Goal: Task Accomplishment & Management: Use online tool/utility

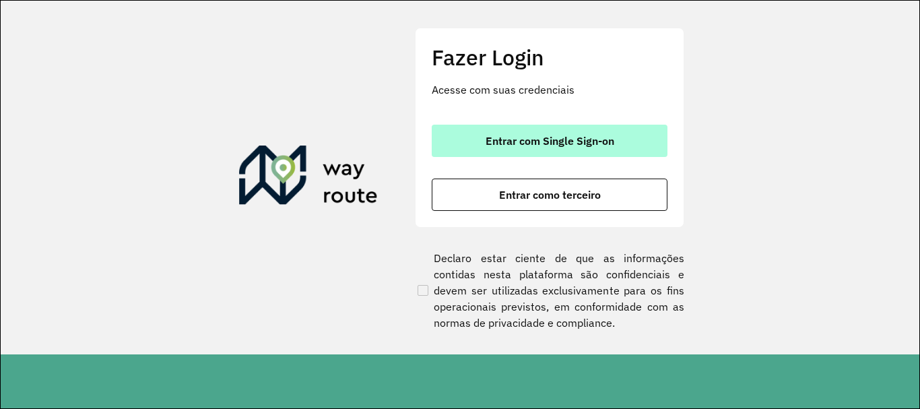
click at [481, 130] on button "Entrar com Single Sign-on" at bounding box center [550, 141] width 236 height 32
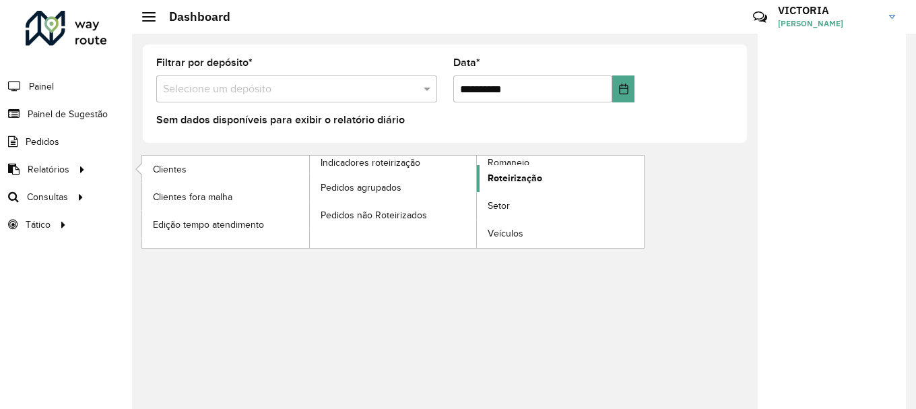
click at [567, 185] on link "Roteirização" at bounding box center [560, 178] width 167 height 27
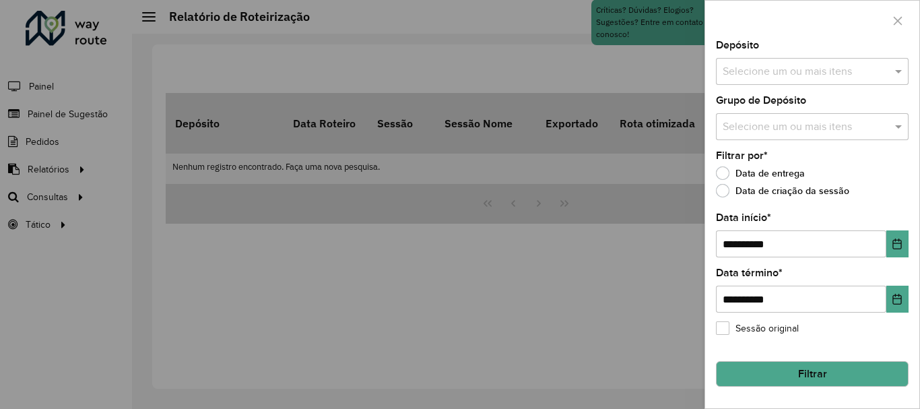
click at [126, 185] on div at bounding box center [460, 204] width 920 height 409
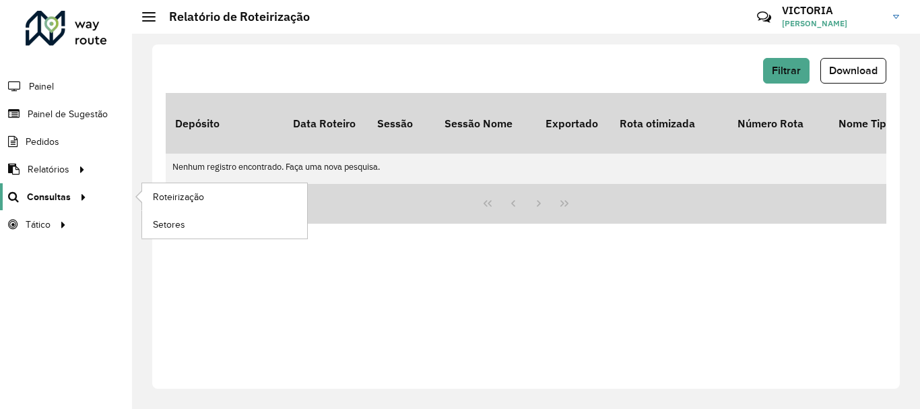
click at [58, 200] on span "Consultas" at bounding box center [49, 197] width 44 height 14
click at [265, 199] on link "Roteirização" at bounding box center [224, 196] width 165 height 27
click at [217, 203] on link "Roteirização" at bounding box center [224, 196] width 165 height 27
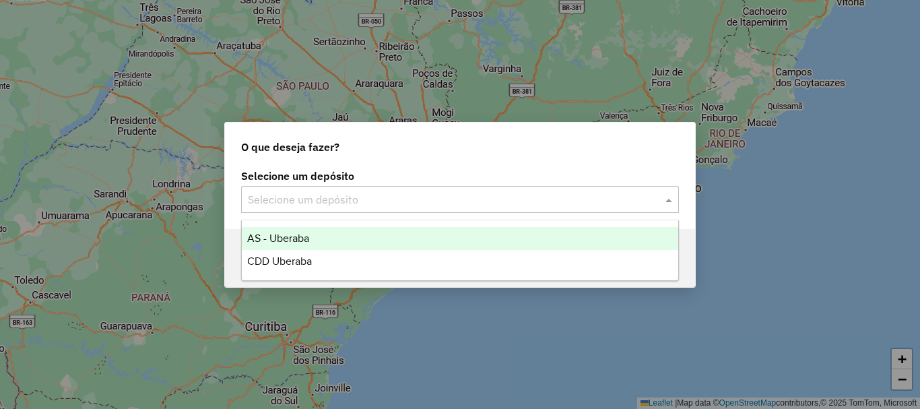
click at [459, 195] on input "text" at bounding box center [446, 200] width 397 height 16
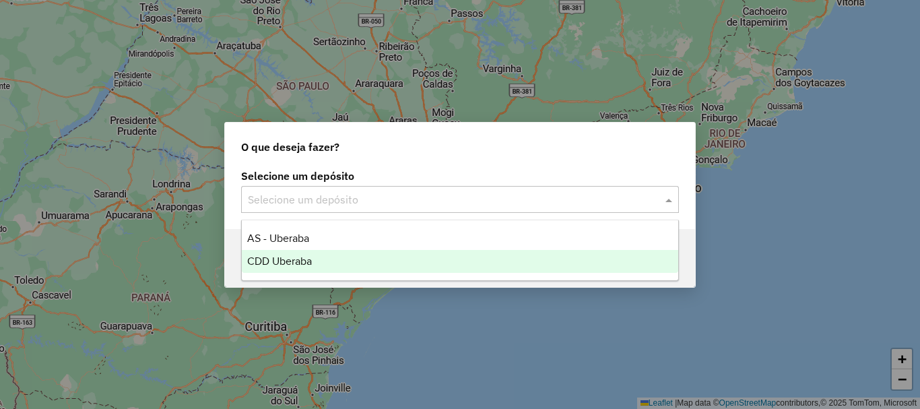
click at [409, 257] on div "CDD Uberaba" at bounding box center [460, 261] width 436 height 23
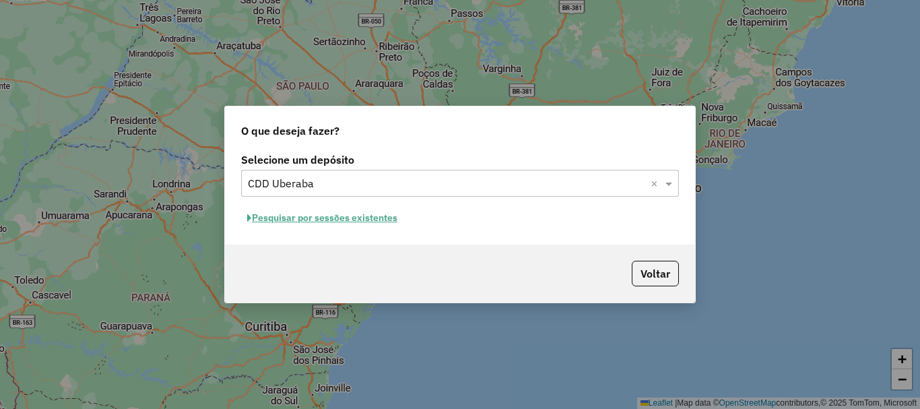
click at [354, 216] on button "Pesquisar por sessões existentes" at bounding box center [322, 217] width 162 height 21
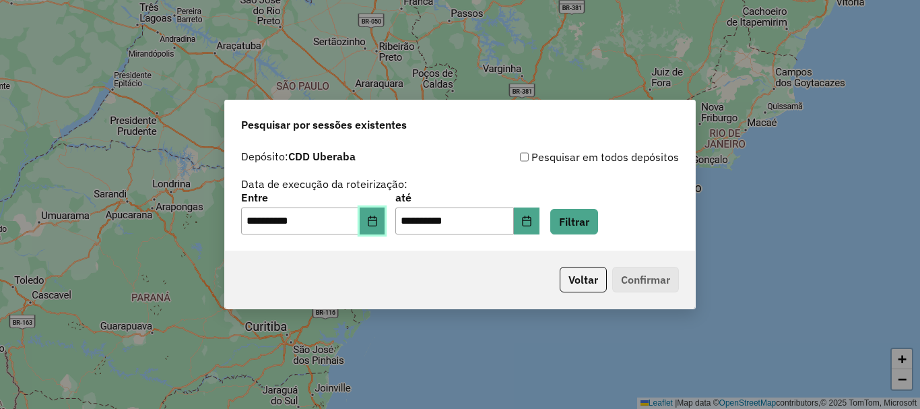
click at [378, 221] on icon "Choose Date" at bounding box center [372, 221] width 11 height 11
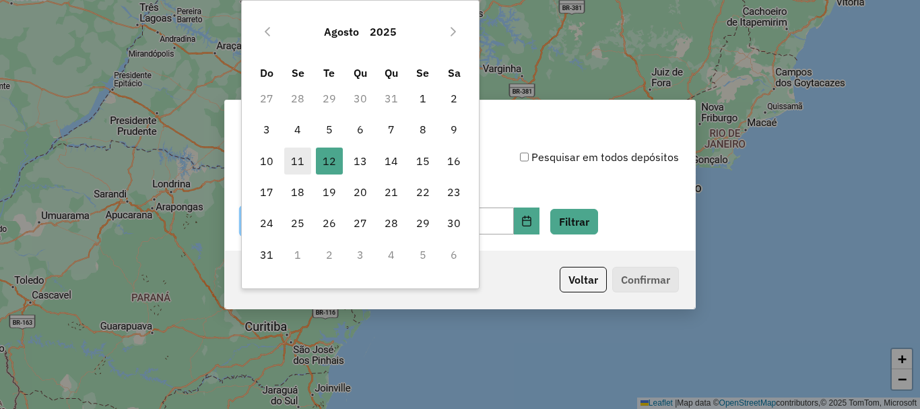
click at [302, 162] on span "11" at bounding box center [297, 161] width 27 height 27
type input "**********"
click at [302, 162] on span "11" at bounding box center [297, 161] width 27 height 27
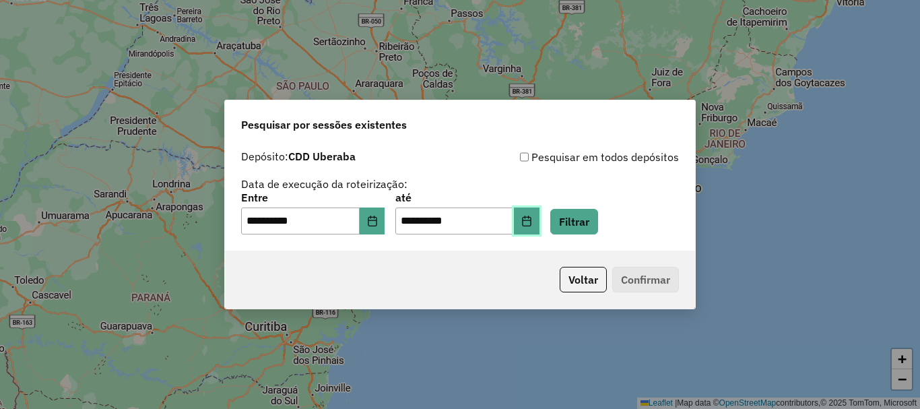
click at [540, 233] on button "Choose Date" at bounding box center [527, 220] width 26 height 27
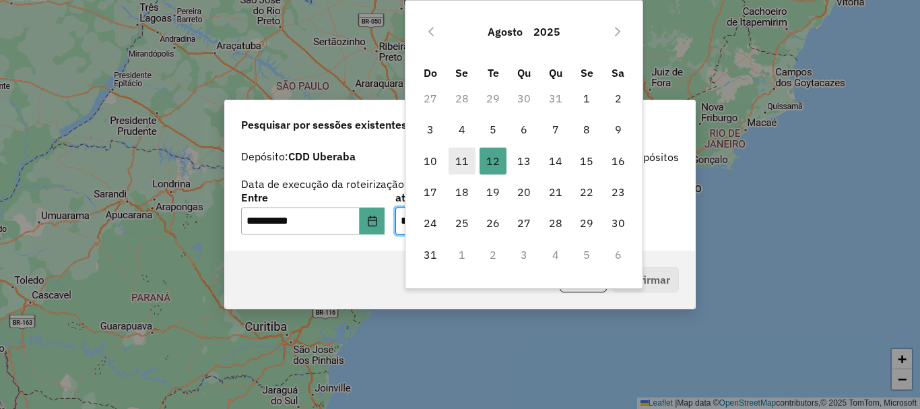
click at [470, 161] on span "11" at bounding box center [462, 161] width 27 height 27
type input "**********"
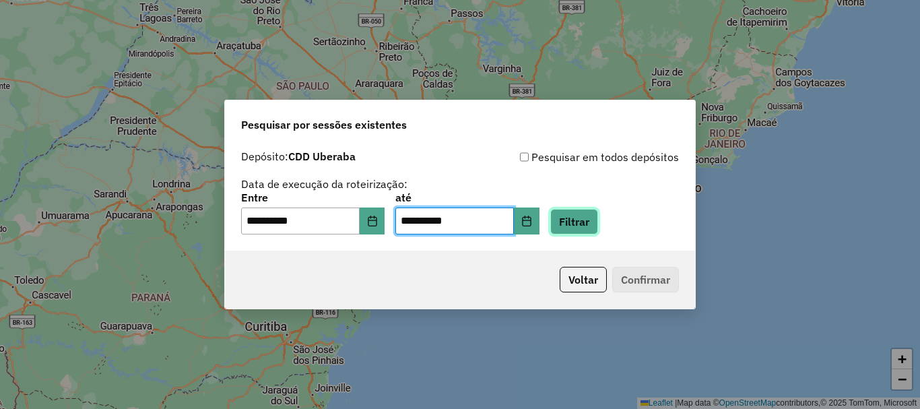
click at [598, 218] on button "Filtrar" at bounding box center [574, 222] width 48 height 26
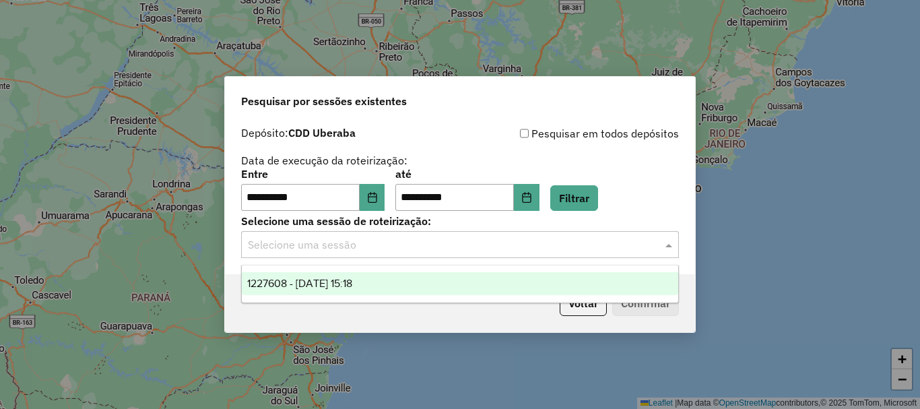
click at [579, 247] on input "text" at bounding box center [446, 245] width 397 height 16
click at [400, 282] on div "1227608 - 11/08/2025 15:18" at bounding box center [460, 283] width 436 height 23
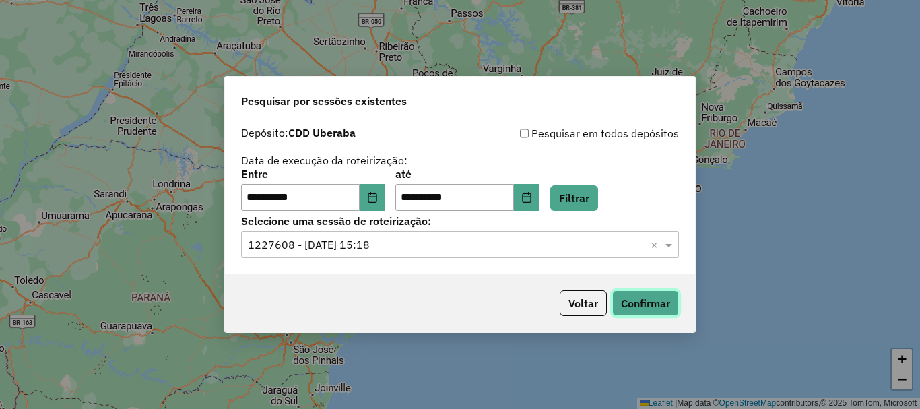
click at [645, 291] on button "Confirmar" at bounding box center [645, 303] width 67 height 26
click at [563, 245] on input "text" at bounding box center [446, 245] width 397 height 16
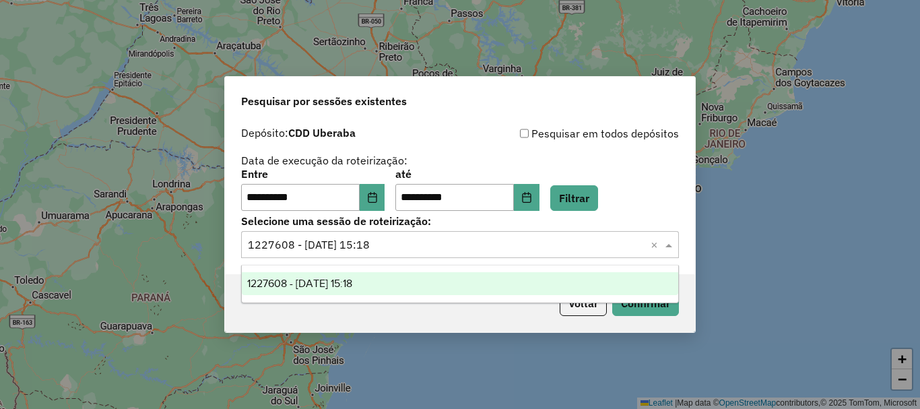
drag, startPoint x: 563, startPoint y: 245, endPoint x: 539, endPoint y: 246, distance: 24.3
click at [564, 245] on input "text" at bounding box center [446, 245] width 397 height 16
click at [377, 201] on icon "Choose Date" at bounding box center [372, 197] width 9 height 11
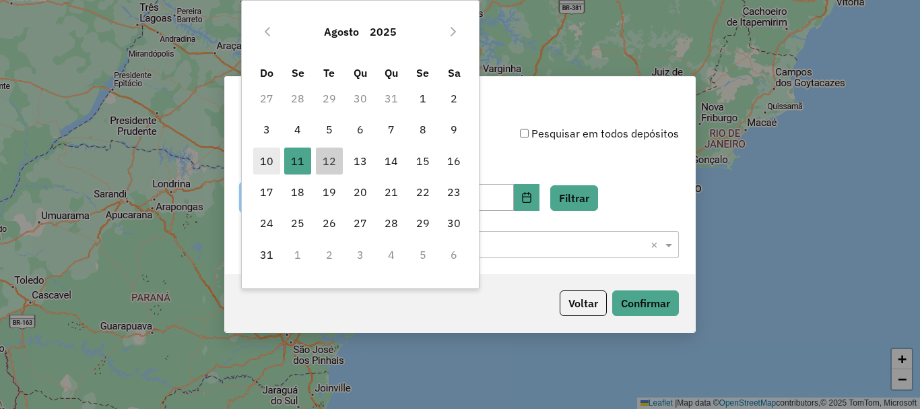
click at [276, 160] on span "10" at bounding box center [266, 161] width 27 height 27
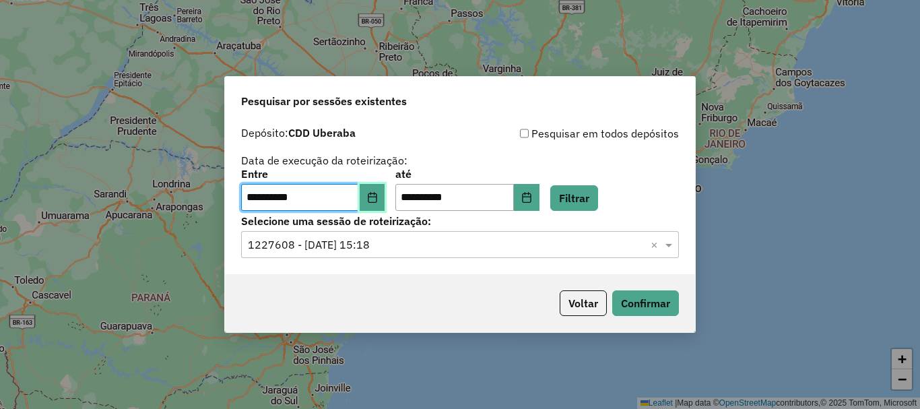
click at [378, 192] on icon "Choose Date" at bounding box center [372, 197] width 11 height 11
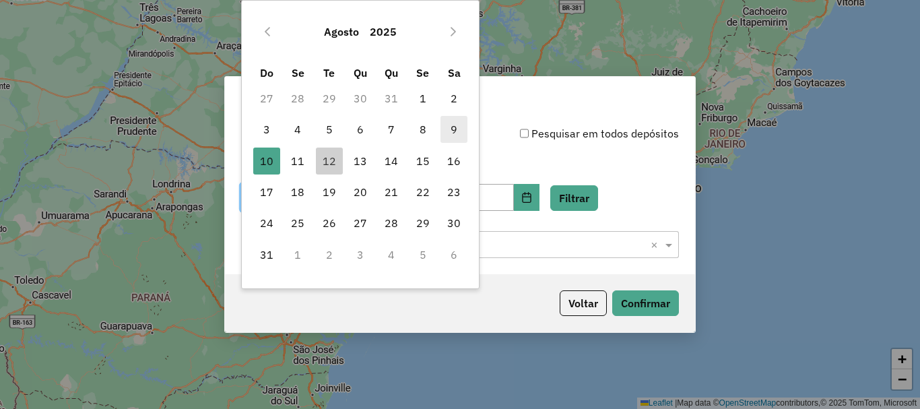
click at [457, 131] on span "9" at bounding box center [454, 129] width 27 height 27
type input "**********"
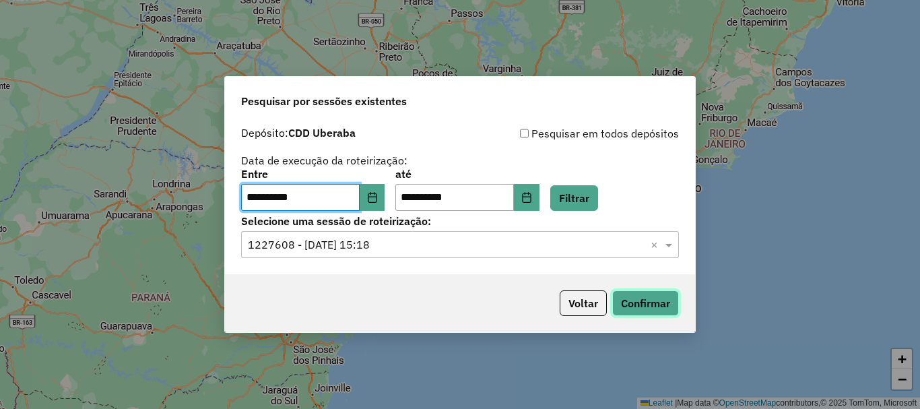
click at [643, 298] on button "Confirmar" at bounding box center [645, 303] width 67 height 26
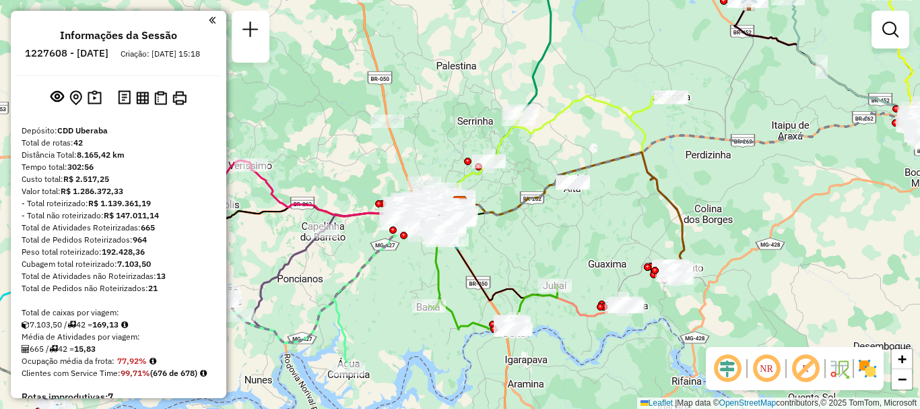
scroll to position [614, 0]
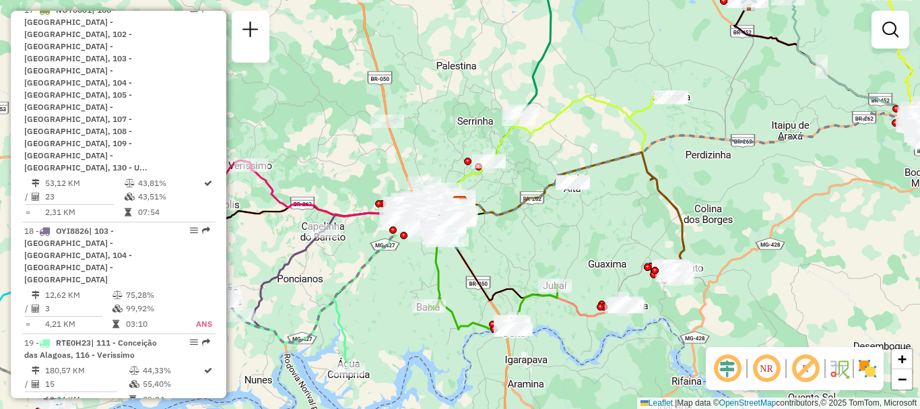
scroll to position [2098, 0]
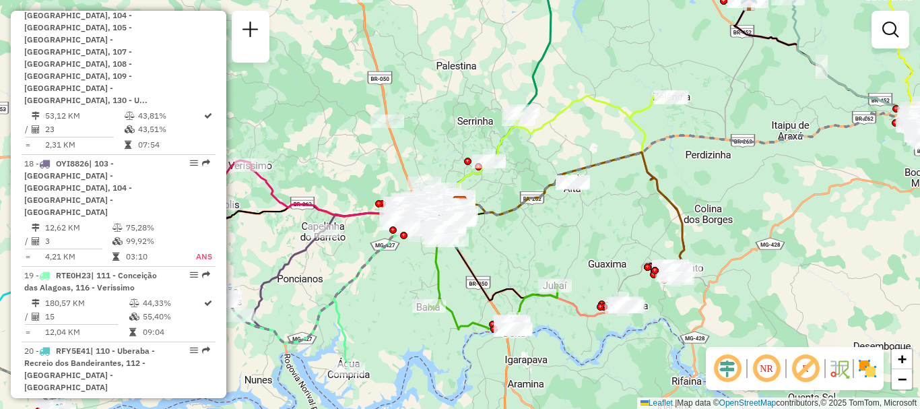
select select "**********"
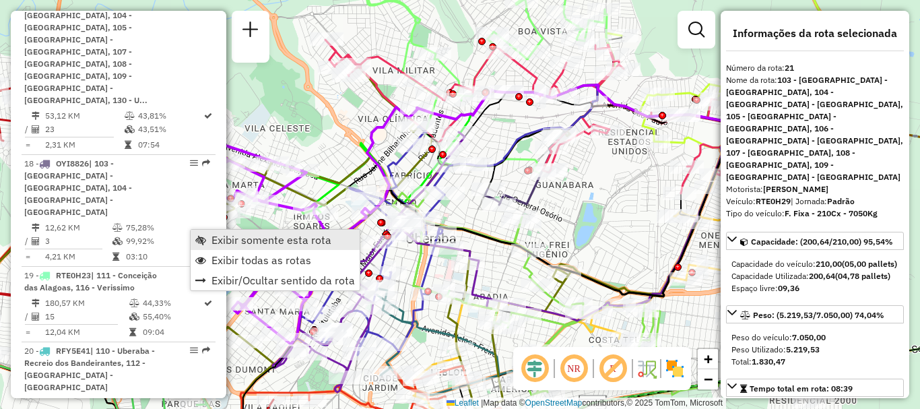
click at [277, 241] on span "Exibir somente esta rota" at bounding box center [272, 239] width 120 height 11
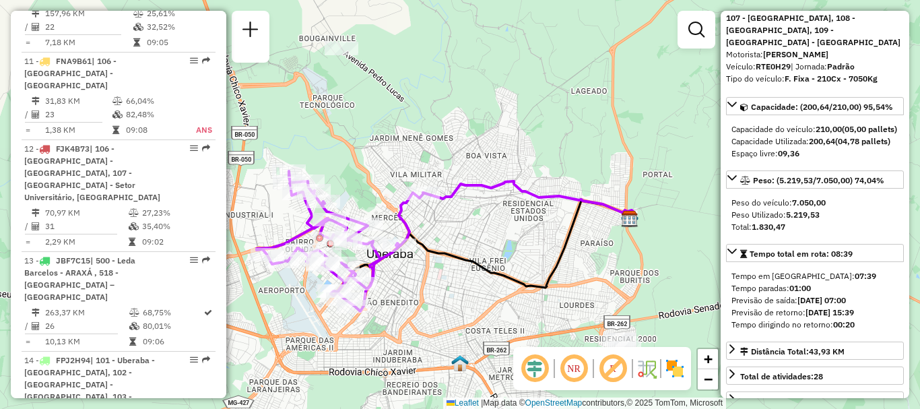
scroll to position [202, 0]
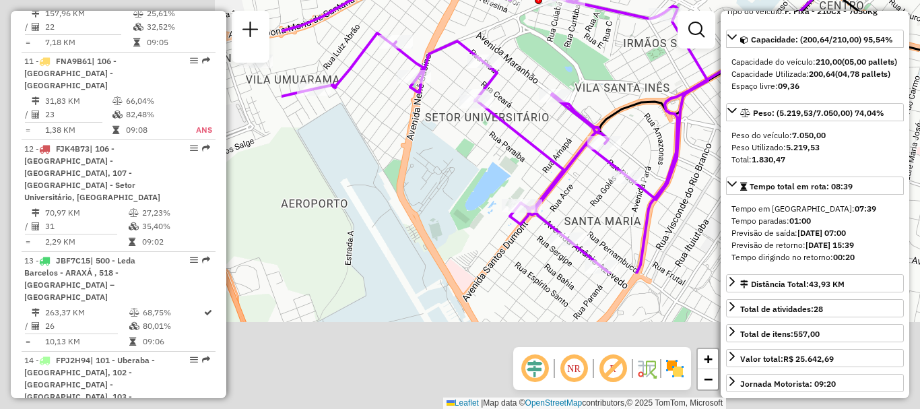
drag, startPoint x: 484, startPoint y: 259, endPoint x: 807, endPoint y: 75, distance: 371.4
click at [807, 75] on hb-router-mapa "Informações da Sessão 1227608 - 11/08/2025 Criação: 09/08/2025 15:18 Depósito: …" at bounding box center [460, 204] width 920 height 409
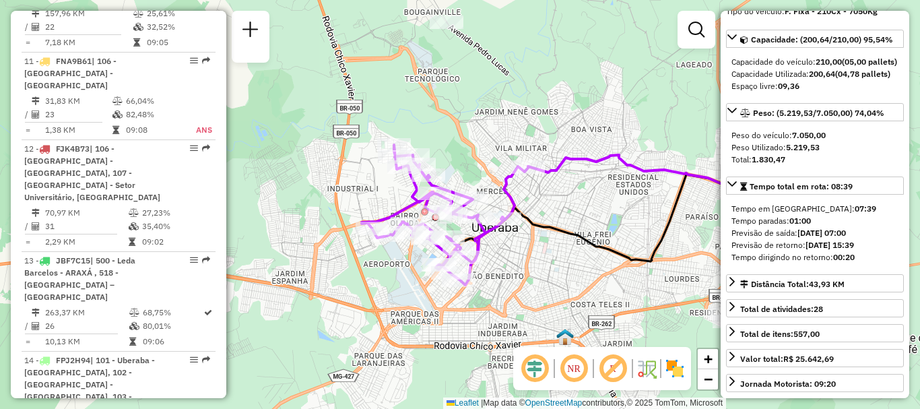
drag, startPoint x: 618, startPoint y: 269, endPoint x: 474, endPoint y: 342, distance: 161.2
click at [474, 342] on div "Janela de atendimento Grade de atendimento Capacidade Transportadoras Veículos …" at bounding box center [460, 204] width 920 height 409
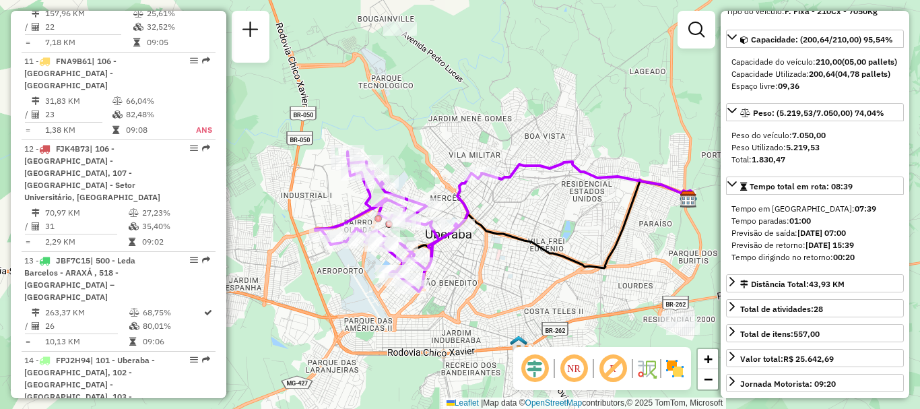
drag, startPoint x: 562, startPoint y: 288, endPoint x: 516, endPoint y: 295, distance: 47.0
click at [516, 295] on div "Janela de atendimento Grade de atendimento Capacidade Transportadoras Veículos …" at bounding box center [460, 204] width 920 height 409
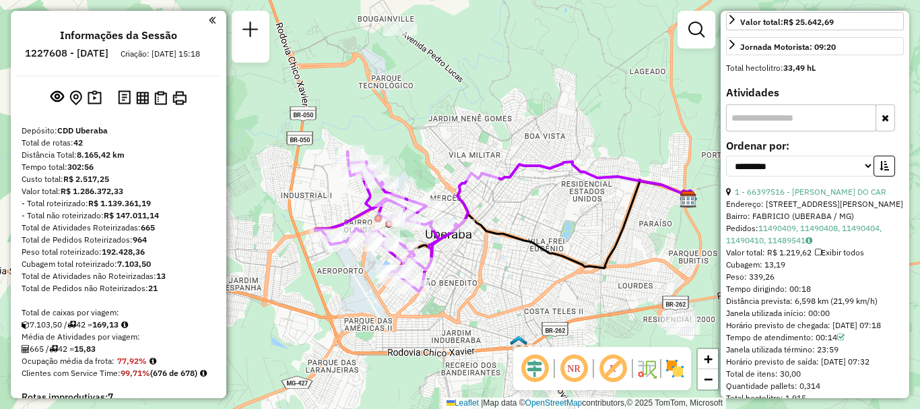
scroll to position [1210, 0]
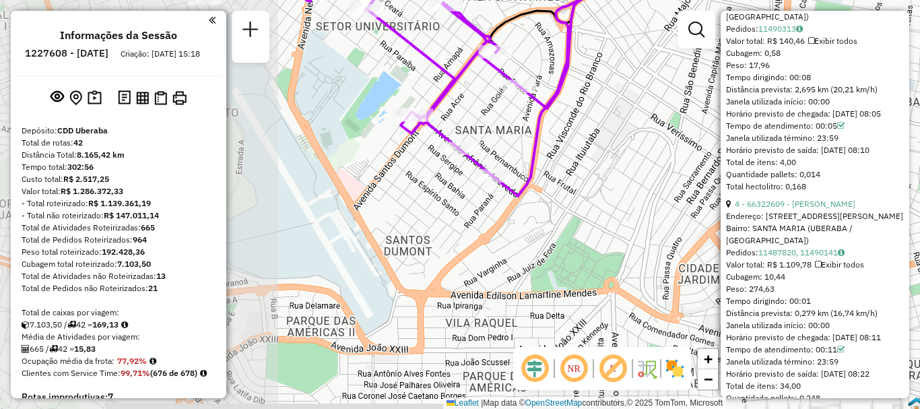
drag, startPoint x: 490, startPoint y: 306, endPoint x: 804, endPoint y: 251, distance: 318.1
click at [804, 251] on hb-router-mapa "Informações da Sessão 1227608 - 11/08/2025 Criação: 09/08/2025 15:18 Depósito: …" at bounding box center [460, 204] width 920 height 409
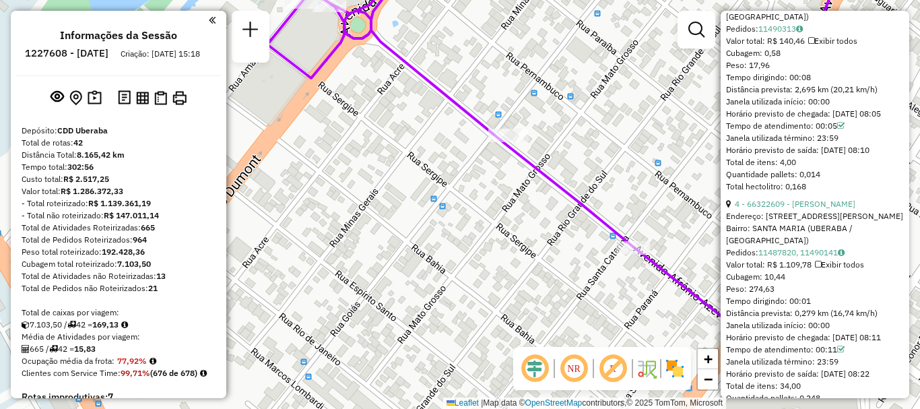
drag, startPoint x: 457, startPoint y: 191, endPoint x: 403, endPoint y: 288, distance: 111.0
click at [403, 288] on div "Janela de atendimento Grade de atendimento Capacidade Transportadoras Veículos …" at bounding box center [460, 204] width 920 height 409
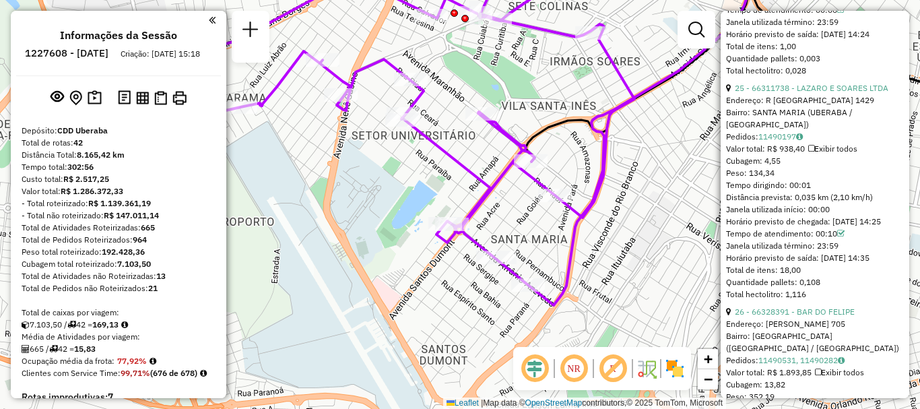
scroll to position [6244, 0]
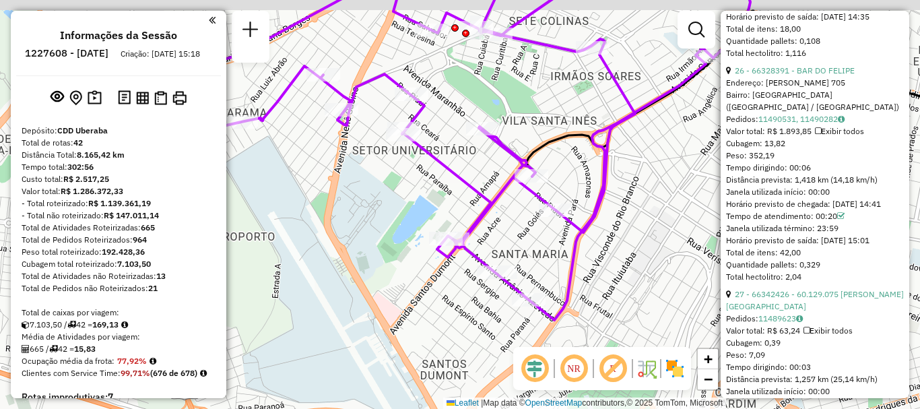
drag, startPoint x: 605, startPoint y: 228, endPoint x: 608, endPoint y: 278, distance: 49.2
click at [608, 278] on div "Janela de atendimento Grade de atendimento Capacidade Transportadoras Veículos …" at bounding box center [460, 204] width 920 height 409
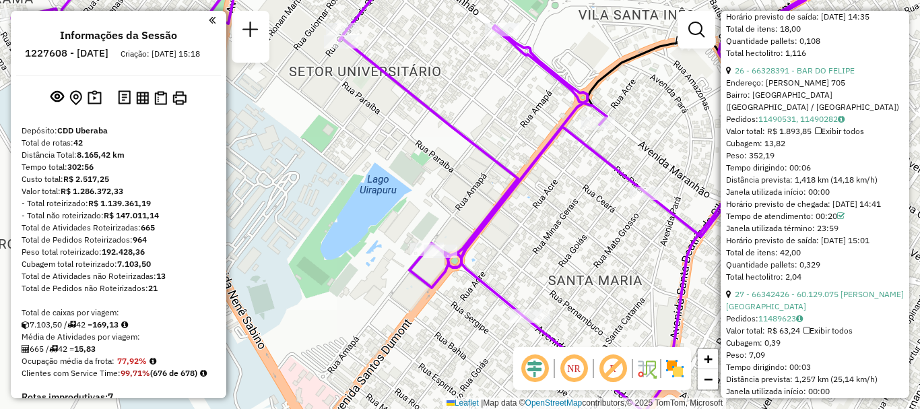
drag, startPoint x: 429, startPoint y: 257, endPoint x: 533, endPoint y: 266, distance: 104.2
click at [533, 266] on div "Janela de atendimento Grade de atendimento Capacidade Transportadoras Veículos …" at bounding box center [460, 204] width 920 height 409
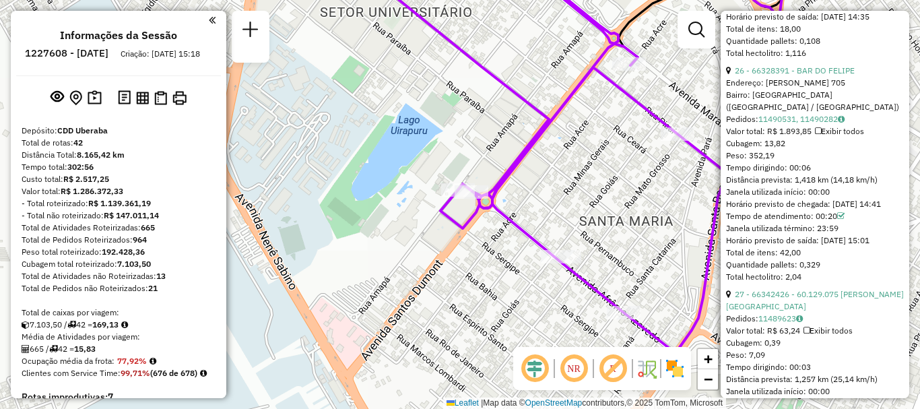
drag, startPoint x: 649, startPoint y: 296, endPoint x: 597, endPoint y: 240, distance: 75.8
click at [597, 240] on div "Janela de atendimento Grade de atendimento Capacidade Transportadoras Veículos …" at bounding box center [460, 204] width 920 height 409
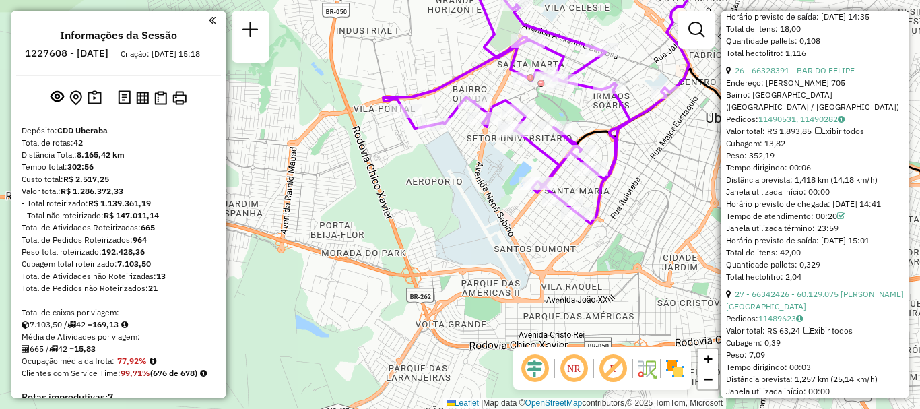
drag, startPoint x: 574, startPoint y: 298, endPoint x: 547, endPoint y: 253, distance: 53.1
click at [547, 253] on div "Janela de atendimento Grade de atendimento Capacidade Transportadoras Veículos …" at bounding box center [460, 204] width 920 height 409
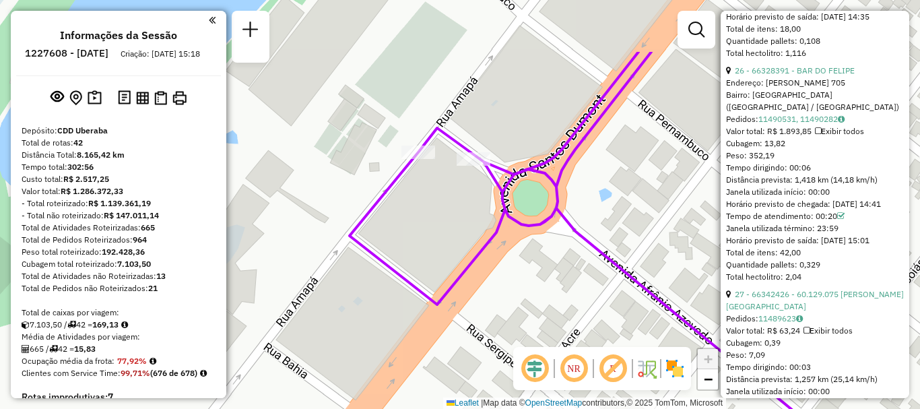
drag, startPoint x: 560, startPoint y: 218, endPoint x: 486, endPoint y: 290, distance: 103.4
click at [486, 290] on div "Janela de atendimento Grade de atendimento Capacidade Transportadoras Veículos …" at bounding box center [460, 204] width 920 height 409
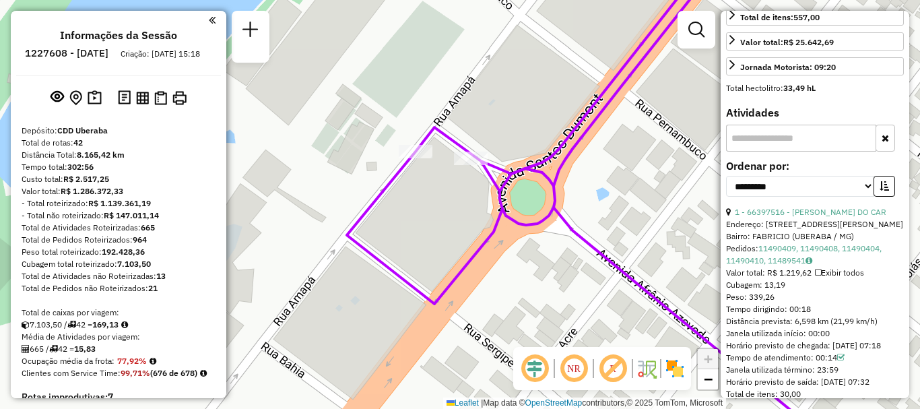
scroll to position [586, 0]
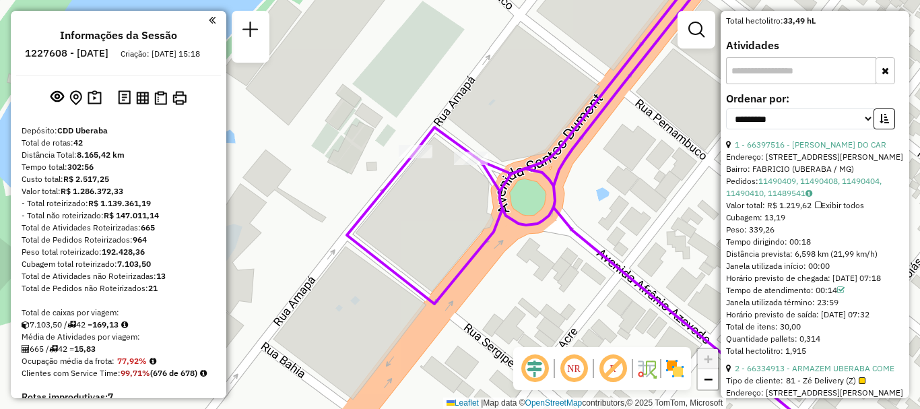
drag, startPoint x: 776, startPoint y: 233, endPoint x: 813, endPoint y: 232, distance: 37.1
click at [813, 236] on div "Tempo dirigindo: 00:18" at bounding box center [815, 242] width 178 height 12
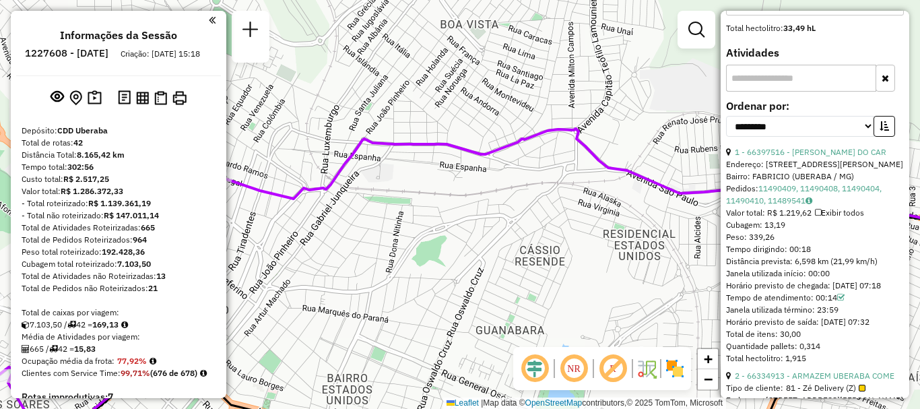
scroll to position [646, 0]
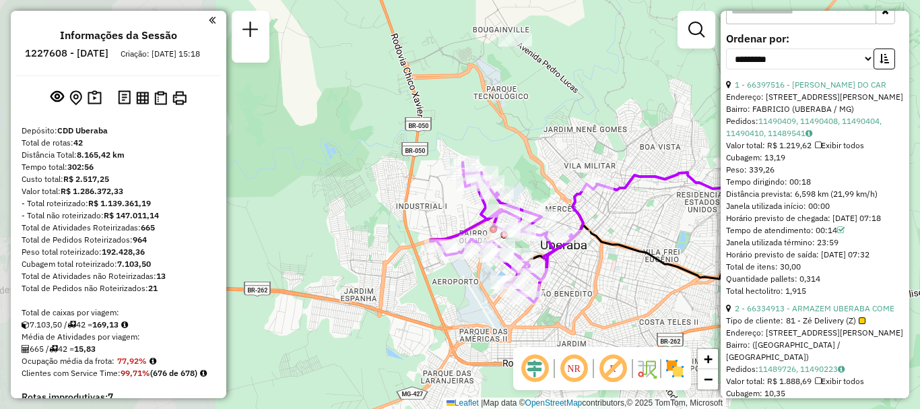
drag, startPoint x: 370, startPoint y: 275, endPoint x: 625, endPoint y: 214, distance: 261.9
click at [625, 214] on div "Janela de atendimento Grade de atendimento Capacidade Transportadoras Veículos …" at bounding box center [460, 204] width 920 height 409
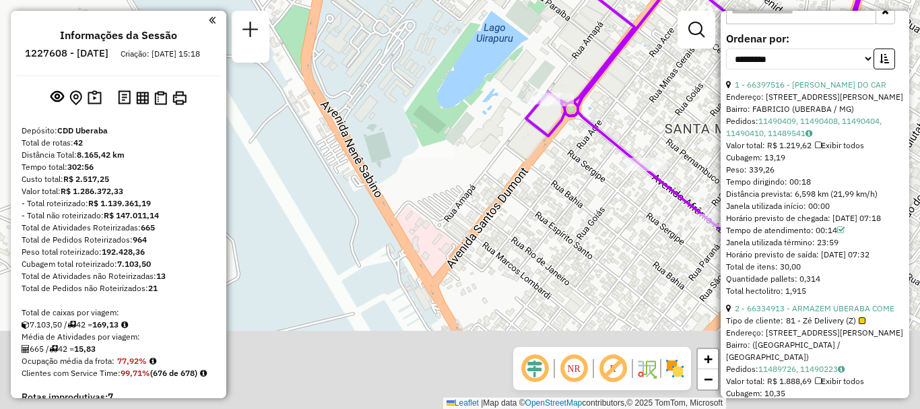
drag, startPoint x: 595, startPoint y: 298, endPoint x: 573, endPoint y: 152, distance: 148.5
click at [573, 152] on div "Janela de atendimento Grade de atendimento Capacidade Transportadoras Veículos …" at bounding box center [460, 204] width 920 height 409
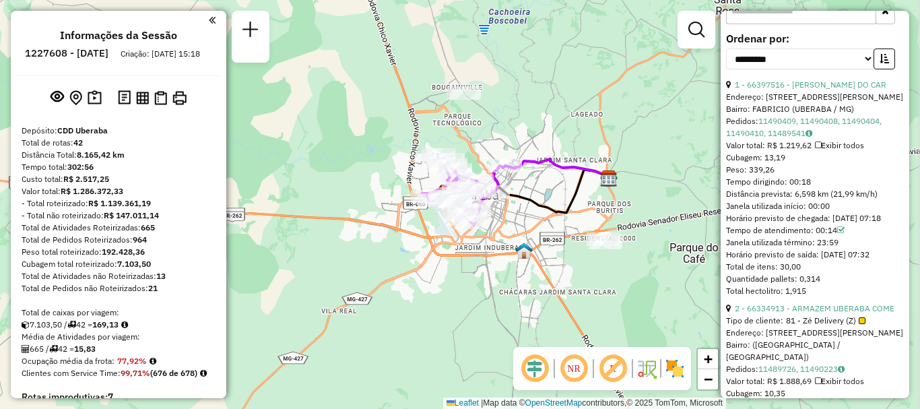
drag, startPoint x: 645, startPoint y: 175, endPoint x: 544, endPoint y: 235, distance: 118.1
click at [544, 235] on div "Janela de atendimento Grade de atendimento Capacidade Transportadoras Veículos …" at bounding box center [460, 204] width 920 height 409
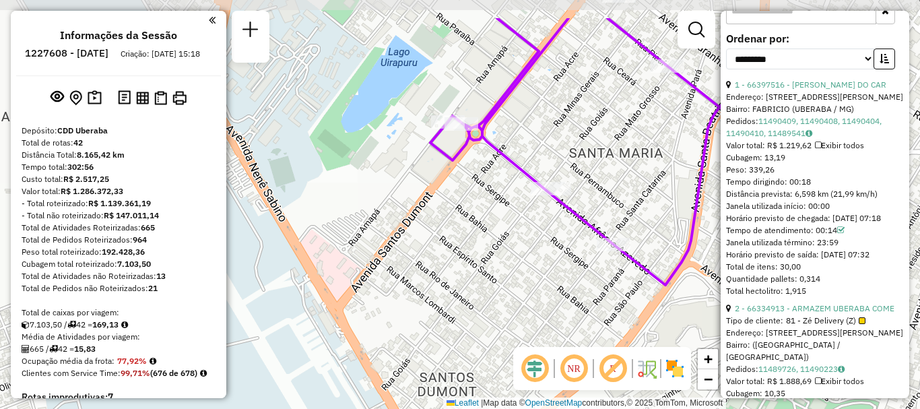
drag, startPoint x: 481, startPoint y: 187, endPoint x: 480, endPoint y: 200, distance: 12.8
click at [480, 200] on div "Janela de atendimento Grade de atendimento Capacidade Transportadoras Veículos …" at bounding box center [460, 204] width 920 height 409
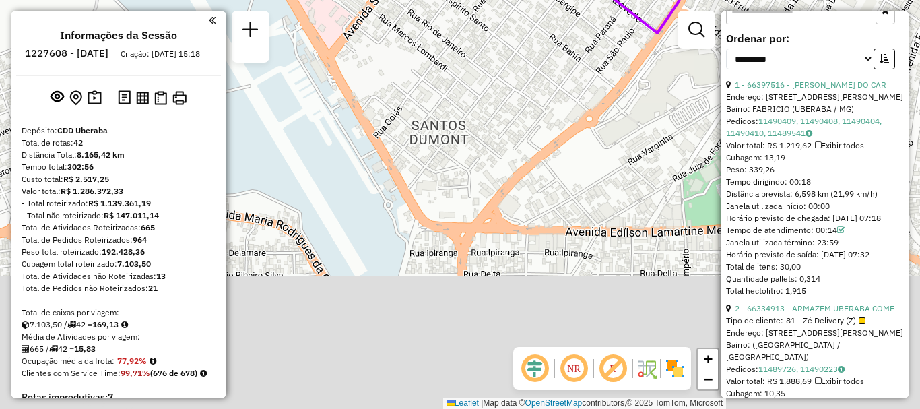
drag, startPoint x: 479, startPoint y: 251, endPoint x: 472, endPoint y: -1, distance: 252.7
click at [472, 0] on html "Aguarde... Pop-up bloqueado! Seu navegador bloqueou automáticamente a abertura …" at bounding box center [460, 204] width 920 height 409
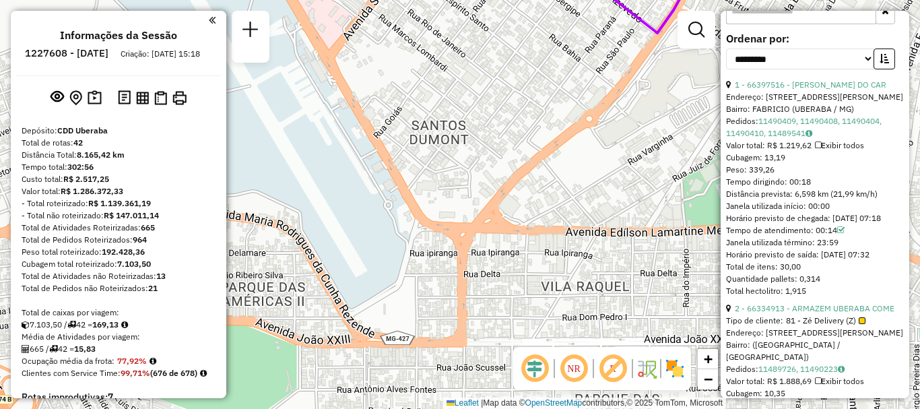
click at [816, 164] on div "Peso: 339,26" at bounding box center [815, 170] width 178 height 12
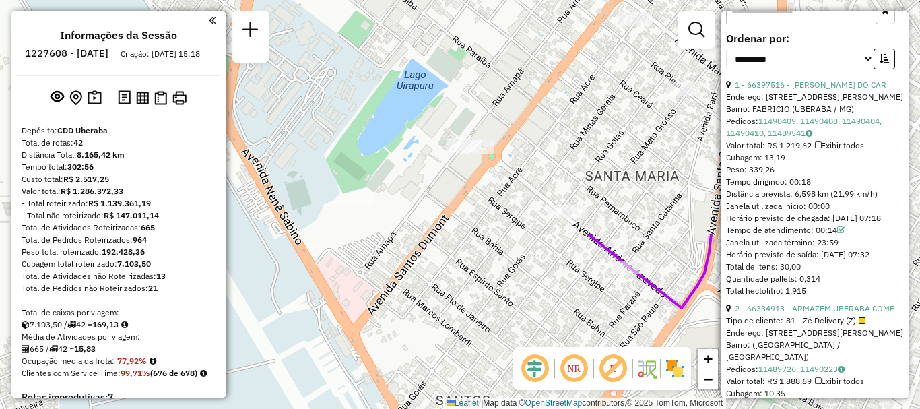
drag, startPoint x: 434, startPoint y: 109, endPoint x: 465, endPoint y: 281, distance: 174.5
click at [455, 351] on div "Janela de atendimento Grade de atendimento Capacidade Transportadoras Veículos …" at bounding box center [460, 204] width 920 height 409
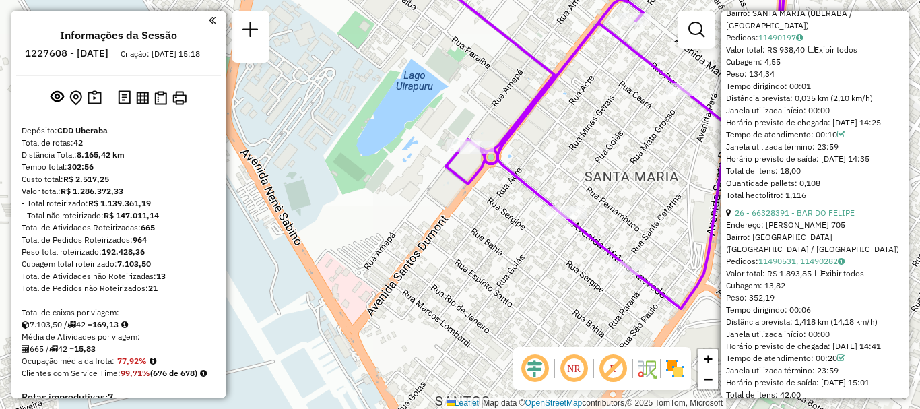
scroll to position [6304, 0]
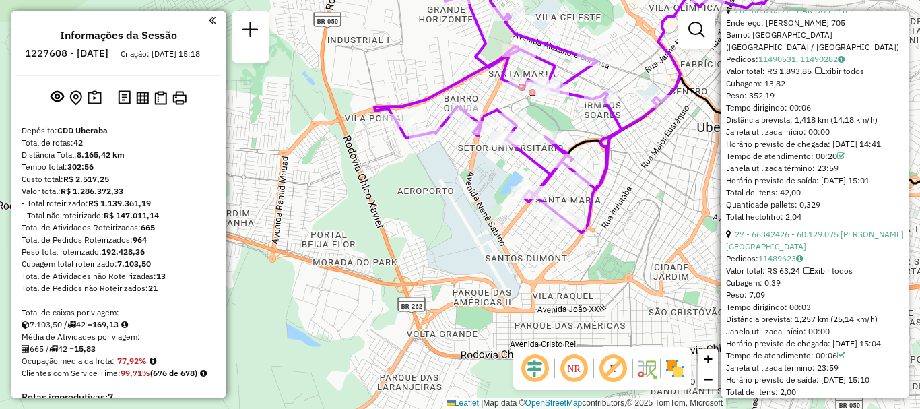
drag, startPoint x: 661, startPoint y: 278, endPoint x: 591, endPoint y: 271, distance: 70.4
click at [591, 271] on div "Janela de atendimento Grade de atendimento Capacidade Transportadoras Veículos …" at bounding box center [460, 204] width 920 height 409
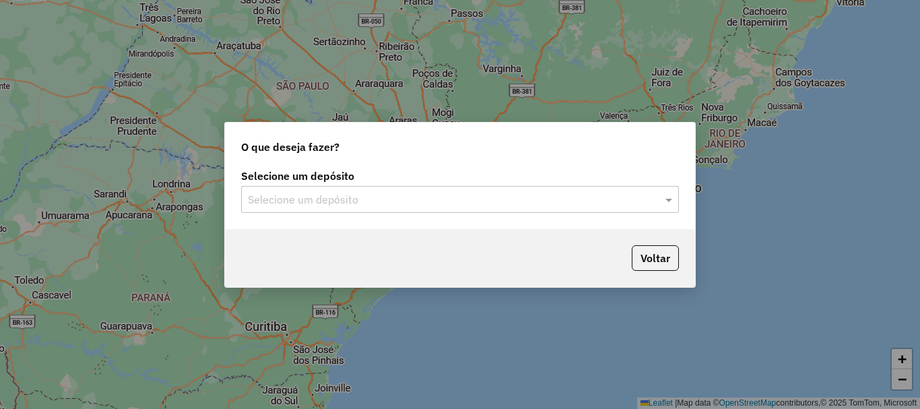
click at [436, 195] on input "text" at bounding box center [446, 200] width 397 height 16
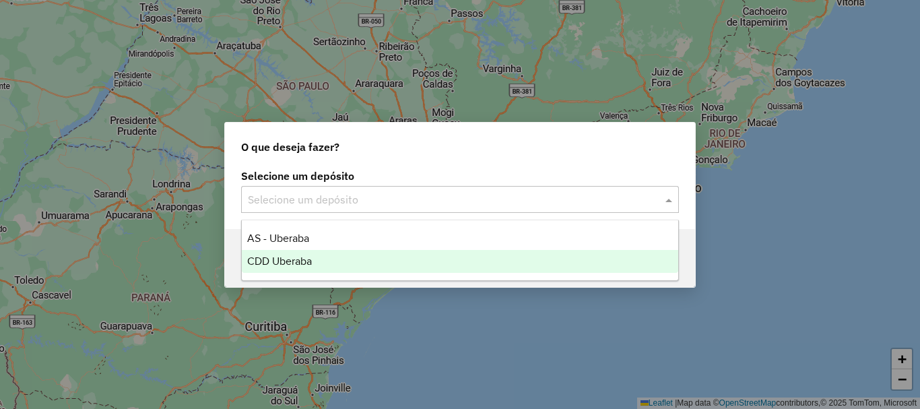
click at [321, 263] on div "CDD Uberaba" at bounding box center [460, 261] width 436 height 23
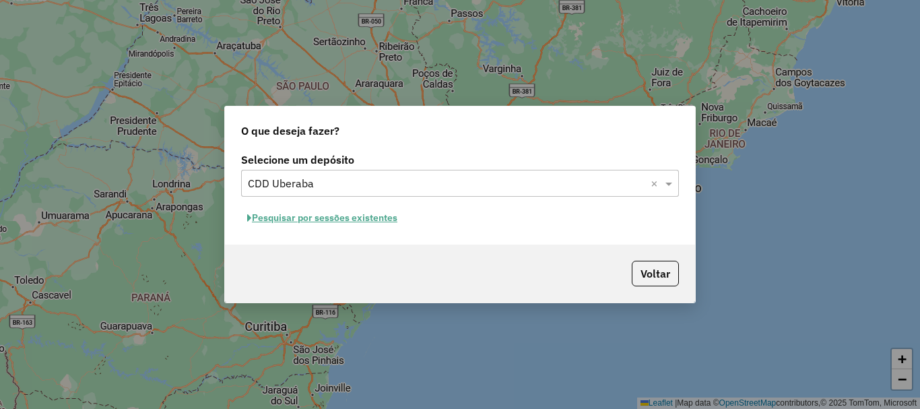
click at [335, 222] on button "Pesquisar por sessões existentes" at bounding box center [322, 217] width 162 height 21
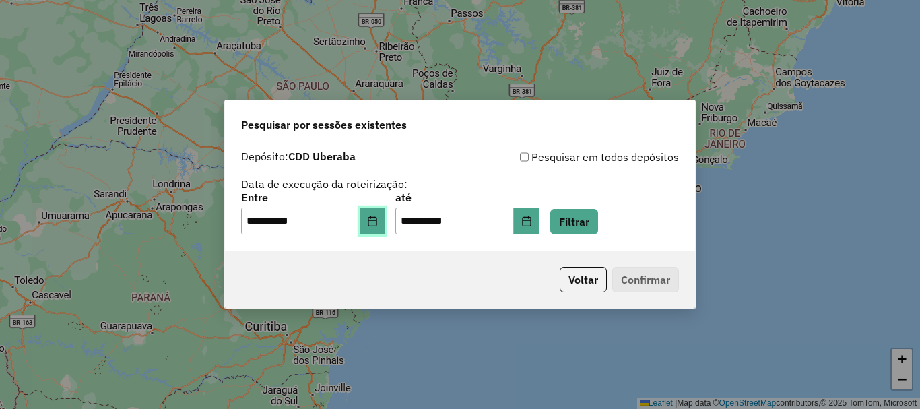
click at [385, 221] on button "Choose Date" at bounding box center [373, 220] width 26 height 27
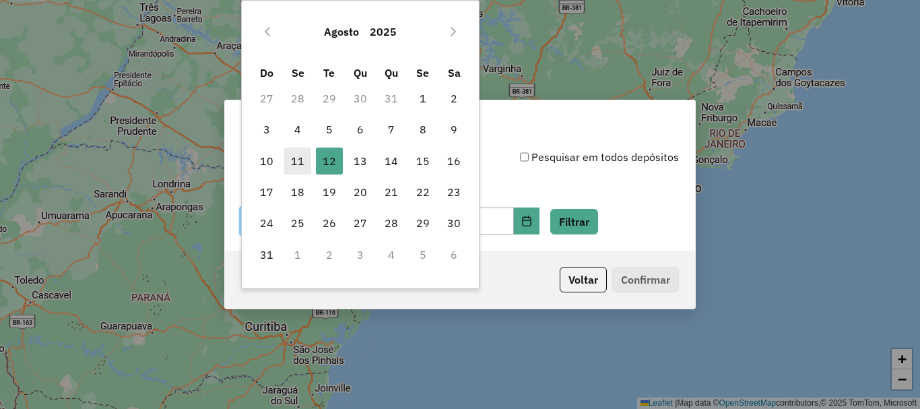
click at [306, 166] on span "11" at bounding box center [297, 161] width 27 height 27
type input "**********"
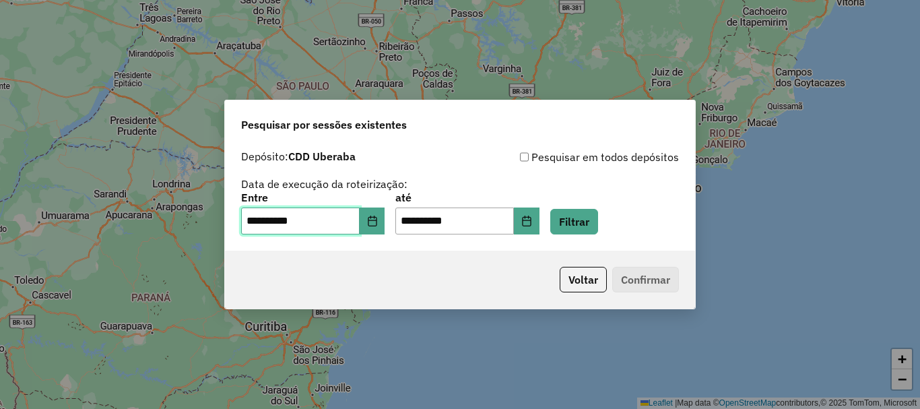
click at [306, 166] on span "11" at bounding box center [297, 161] width 27 height 27
click at [466, 216] on input "**********" at bounding box center [454, 220] width 119 height 27
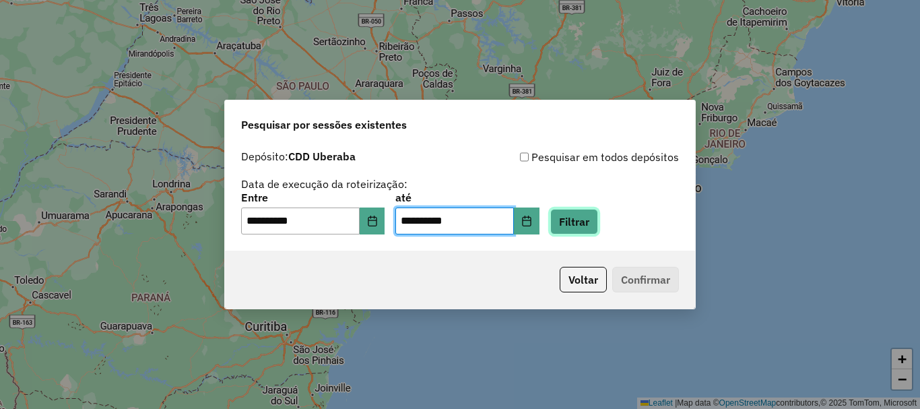
click at [591, 225] on button "Filtrar" at bounding box center [574, 222] width 48 height 26
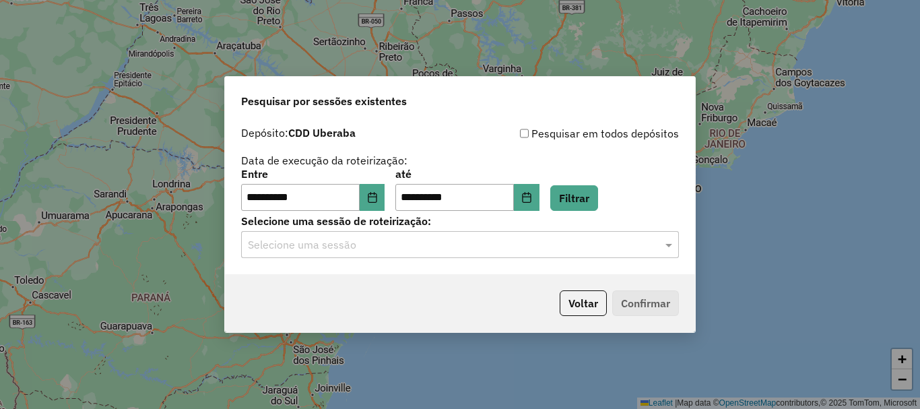
click at [606, 237] on input "text" at bounding box center [446, 245] width 397 height 16
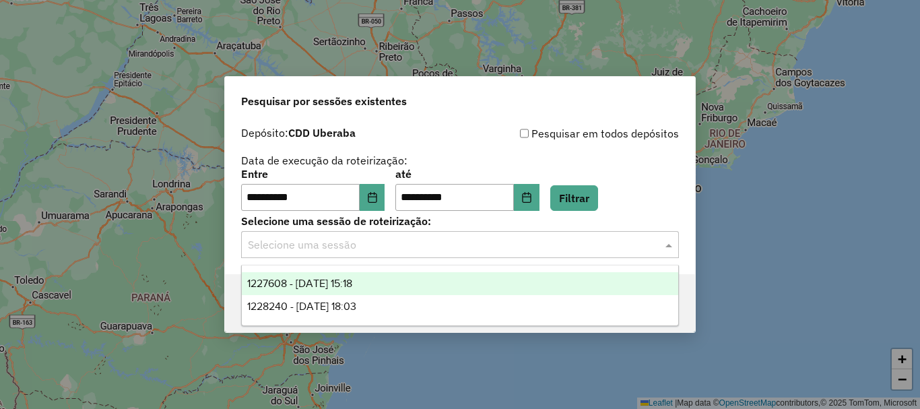
click at [403, 284] on div "1227608 - 11/08/2025 15:18" at bounding box center [460, 283] width 436 height 23
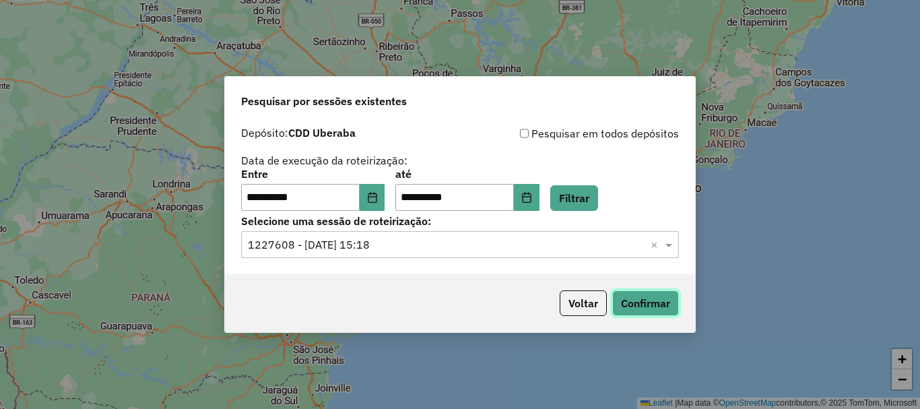
click at [664, 298] on button "Confirmar" at bounding box center [645, 303] width 67 height 26
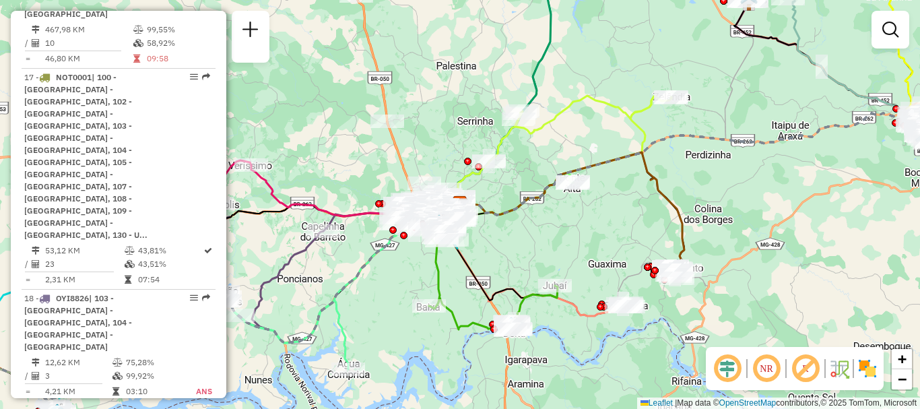
scroll to position [2098, 0]
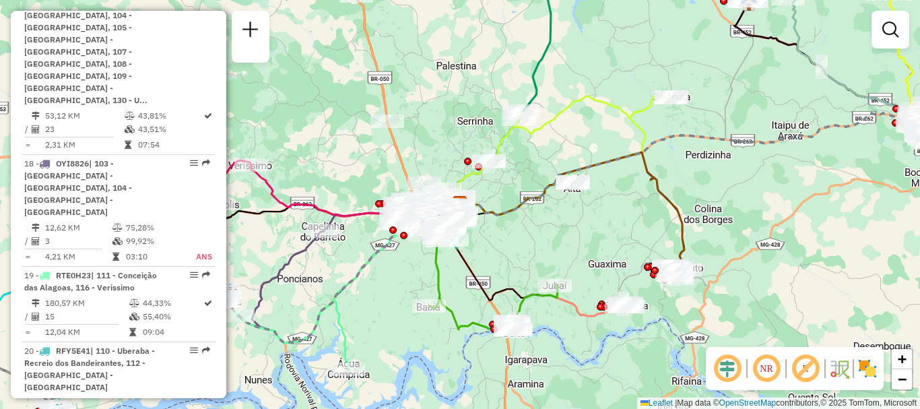
select select "**********"
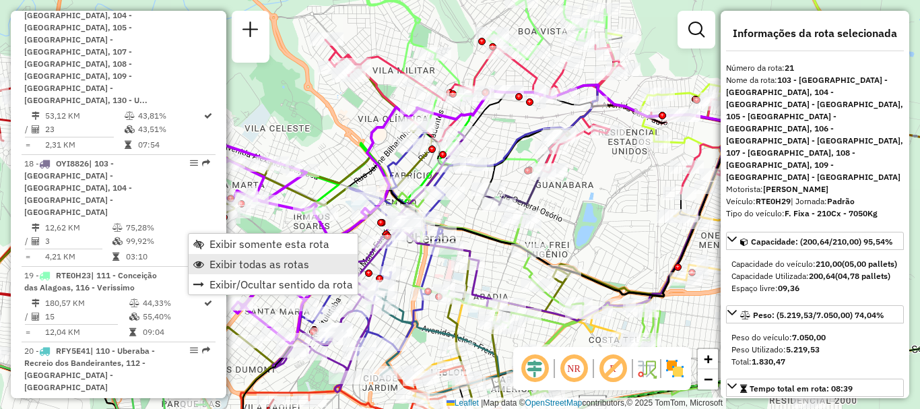
click at [255, 259] on span "Exibir todas as rotas" at bounding box center [259, 264] width 100 height 11
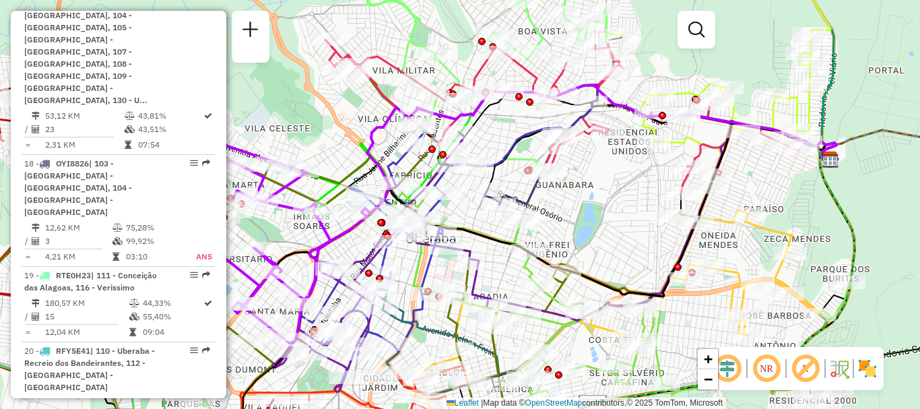
select select "**********"
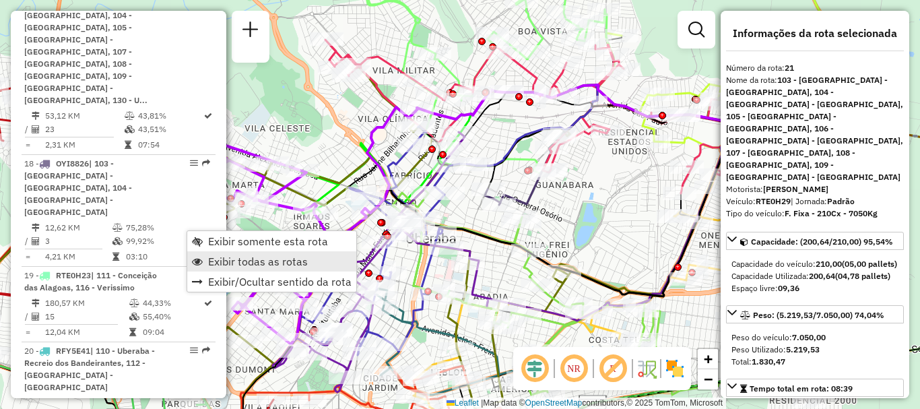
click at [212, 259] on span "Exibir todas as rotas" at bounding box center [258, 261] width 100 height 11
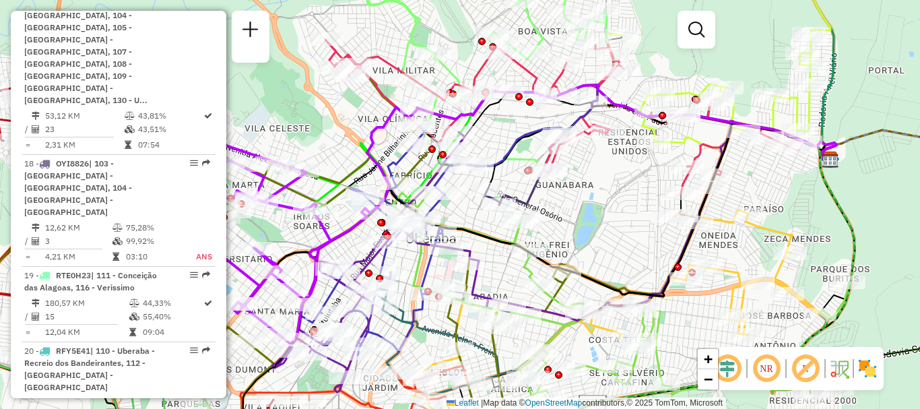
select select "**********"
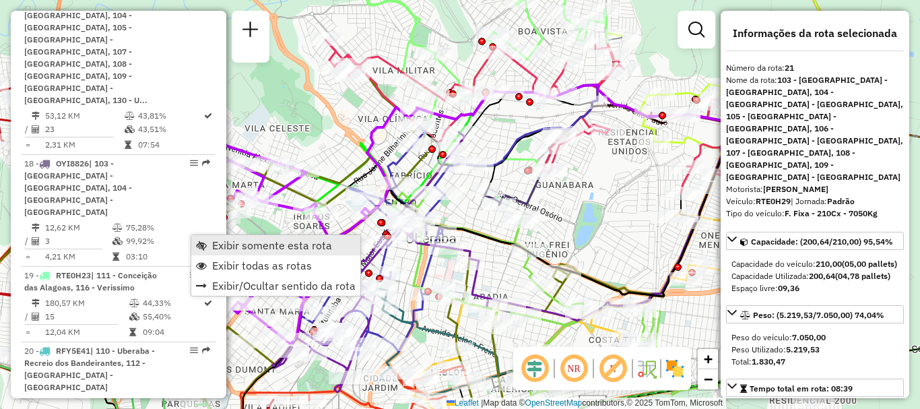
click at [268, 246] on span "Exibir somente esta rota" at bounding box center [272, 245] width 120 height 11
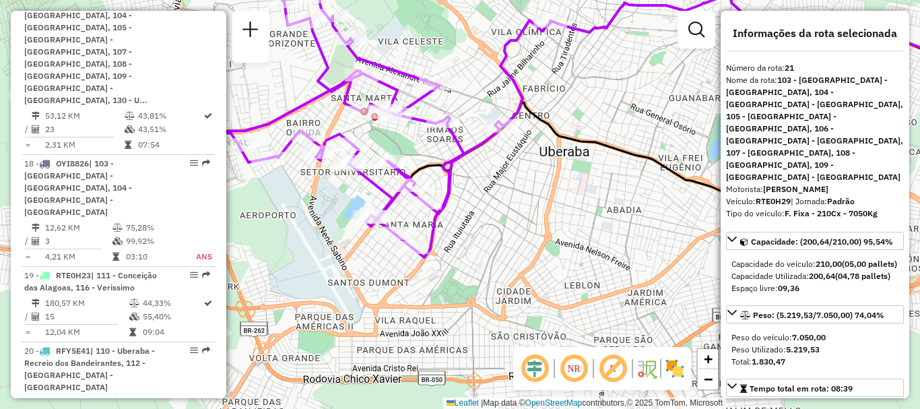
drag, startPoint x: 495, startPoint y: 313, endPoint x: 669, endPoint y: 282, distance: 176.4
click at [669, 282] on div "Janela de atendimento Grade de atendimento Capacidade Transportadoras Veículos …" at bounding box center [460, 204] width 920 height 409
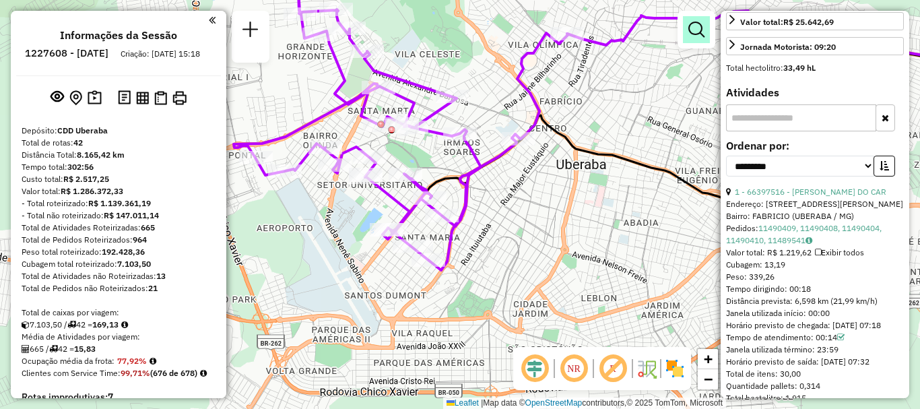
scroll to position [986, 0]
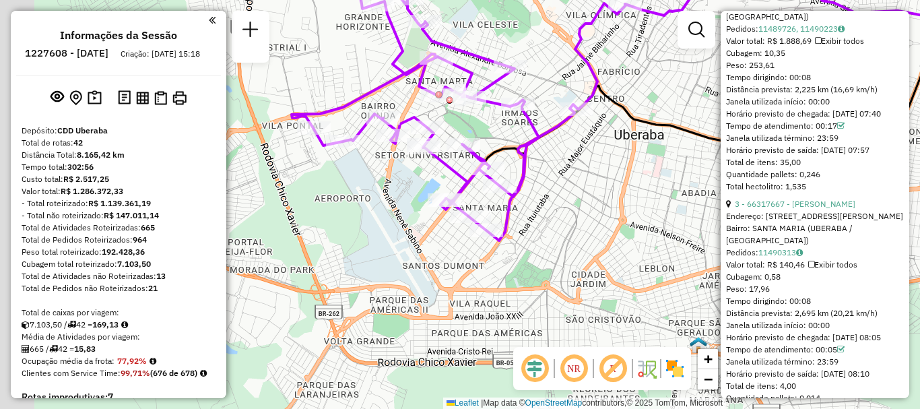
drag, startPoint x: 567, startPoint y: 299, endPoint x: 628, endPoint y: 268, distance: 68.1
click at [628, 268] on div "Janela de atendimento Grade de atendimento Capacidade Transportadoras Veículos …" at bounding box center [460, 204] width 920 height 409
